Goal: Entertainment & Leisure: Consume media (video, audio)

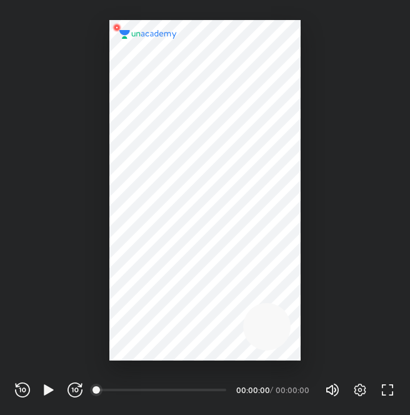
scroll to position [415, 410]
click at [43, 388] on icon "button" at bounding box center [48, 389] width 15 height 15
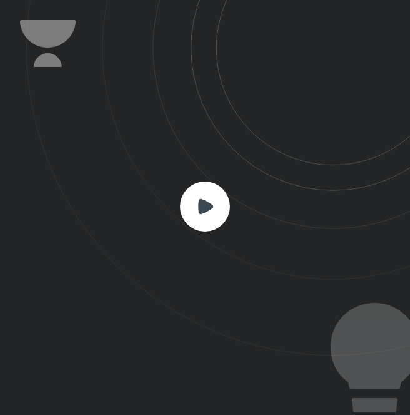
click at [205, 218] on rect at bounding box center [205, 206] width 50 height 50
click at [209, 211] on rect at bounding box center [205, 206] width 50 height 50
click at [206, 210] on icon at bounding box center [205, 205] width 15 height 15
click at [201, 206] on icon at bounding box center [205, 205] width 15 height 15
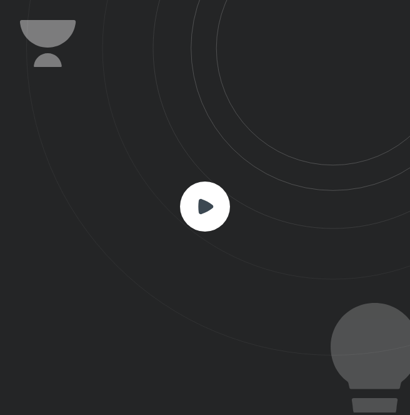
click at [201, 206] on icon at bounding box center [205, 205] width 15 height 15
